Goal: Transaction & Acquisition: Purchase product/service

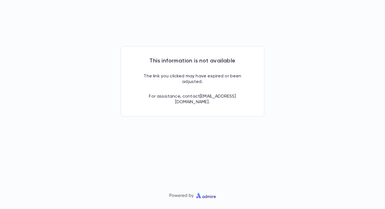
click at [203, 64] on p "The link you clicked may have expired or been adjusted." at bounding box center [192, 74] width 106 height 20
click at [195, 64] on p "The link you clicked may have expired or been adjusted." at bounding box center [192, 74] width 106 height 20
click at [196, 64] on p "The link you clicked may have expired or been adjusted." at bounding box center [192, 74] width 106 height 20
